Goal: Find contact information: Find contact information

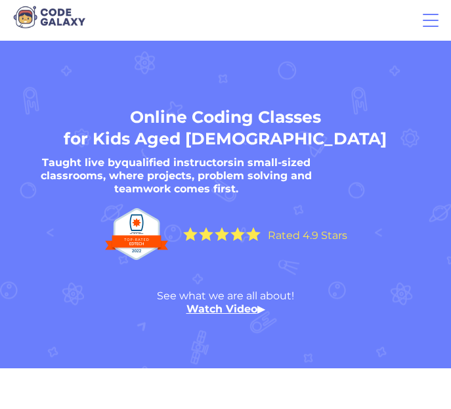
drag, startPoint x: 35, startPoint y: 9982, endPoint x: 102, endPoint y: 9982, distance: 66.3
copy div "Code Galaxy"
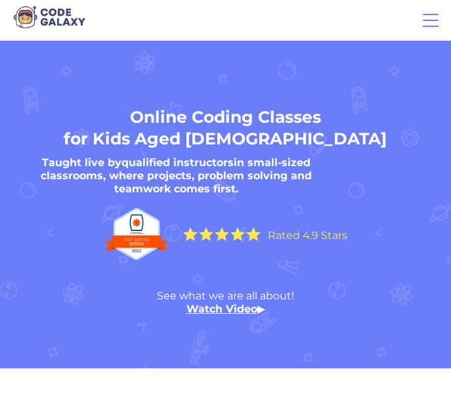
scroll to position [264, 0]
drag, startPoint x: 37, startPoint y: 10266, endPoint x: 102, endPoint y: 10265, distance: 65.0
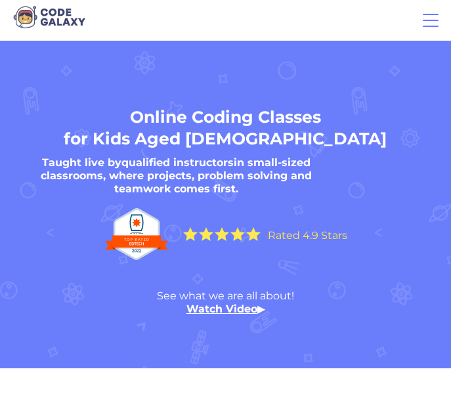
copy div "[PERSON_NAME]"
drag, startPoint x: 106, startPoint y: 10282, endPoint x: 37, endPoint y: 10280, distance: 68.3
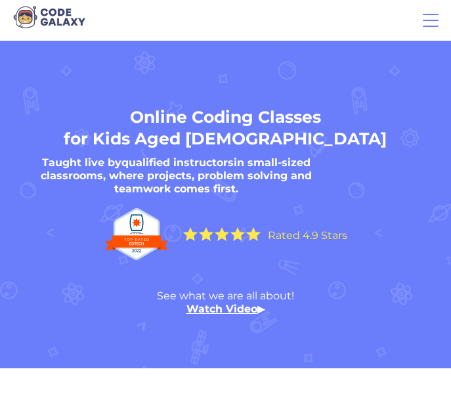
copy span "Marketing Assistant"
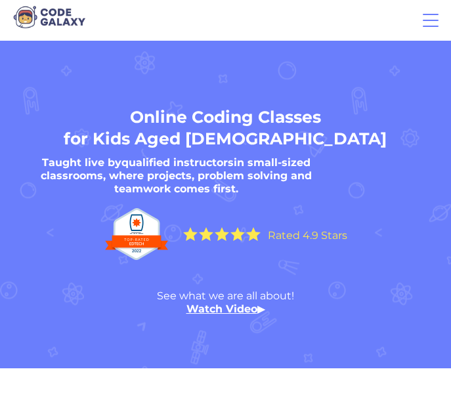
drag, startPoint x: 104, startPoint y: 10349, endPoint x: 35, endPoint y: 10351, distance: 68.9
copy div "[GEOGRAPHIC_DATA], [GEOGRAPHIC_DATA]"
